Goal: Task Accomplishment & Management: Complete application form

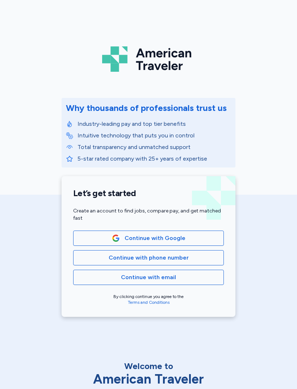
click at [185, 258] on span "Continue with phone number" at bounding box center [149, 257] width 80 height 9
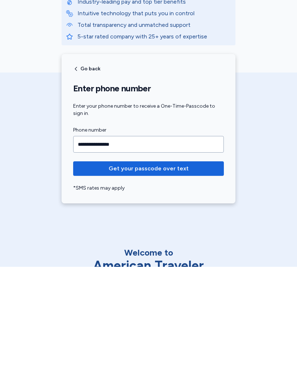
type input "**********"
click at [187, 286] on span "Get your passcode over text" at bounding box center [148, 290] width 139 height 9
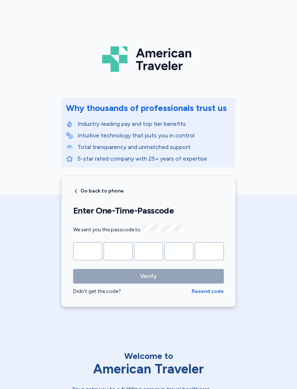
click at [94, 246] on input "Please enter OTP character 1" at bounding box center [87, 251] width 29 height 18
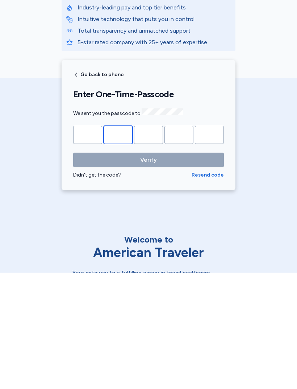
type input "*"
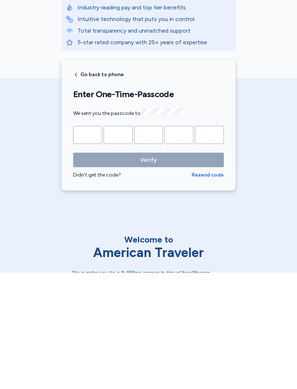
click at [149, 269] on button "Verify" at bounding box center [148, 276] width 151 height 14
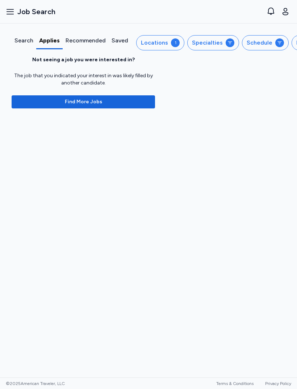
click at [40, 44] on div "Applies" at bounding box center [49, 40] width 21 height 9
click at [167, 40] on button "Locations 1" at bounding box center [160, 42] width 48 height 15
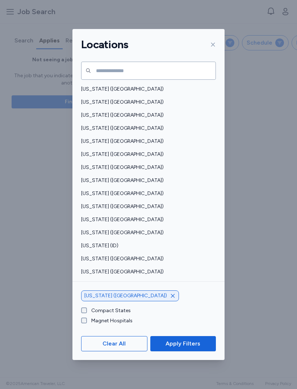
click at [119, 301] on div "[US_STATE] ([GEOGRAPHIC_DATA])" at bounding box center [130, 295] width 98 height 11
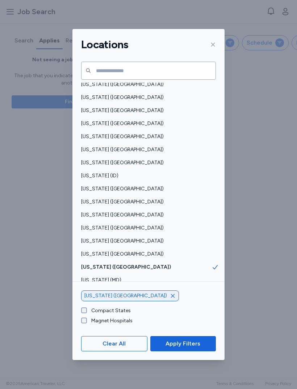
scroll to position [71, 0]
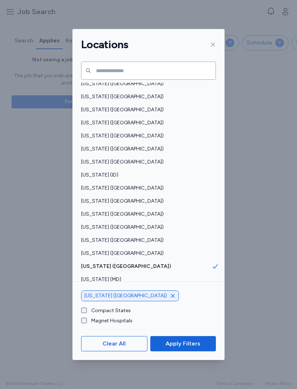
click at [144, 184] on span "[US_STATE] ([GEOGRAPHIC_DATA])" at bounding box center [146, 187] width 130 height 7
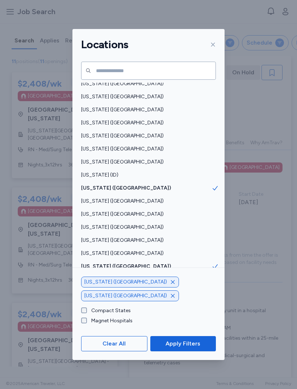
click at [142, 263] on span "[US_STATE] ([GEOGRAPHIC_DATA])" at bounding box center [146, 266] width 130 height 7
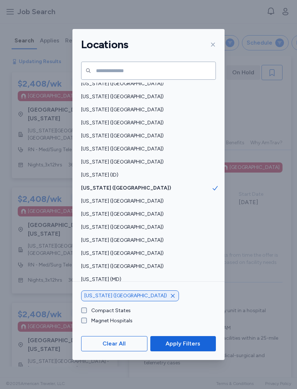
click at [182, 346] on button "Apply Filters" at bounding box center [183, 343] width 66 height 15
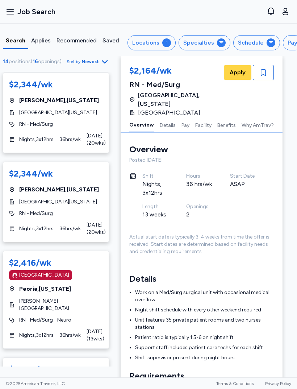
scroll to position [277, 0]
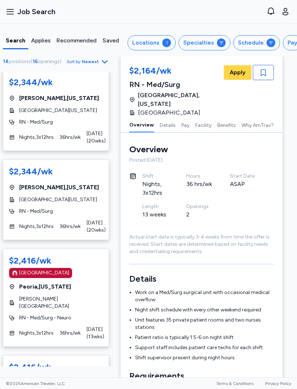
click at [0, 185] on div "$2,164/wk Posted [DATE] [GEOGRAPHIC_DATA] , [US_STATE] [GEOGRAPHIC_DATA] of [GE…" at bounding box center [56, 219] width 118 height 294
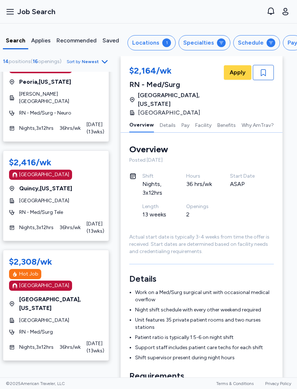
scroll to position [702, 0]
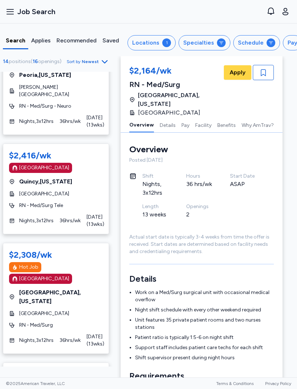
click at [45, 321] on span "RN - Med/Surg" at bounding box center [36, 324] width 34 height 7
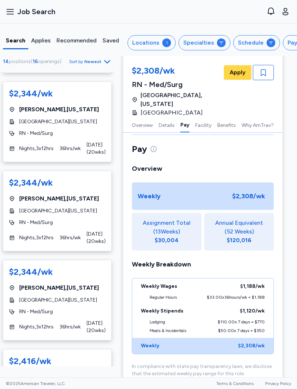
scroll to position [176, 0]
